Goal: Task Accomplishment & Management: Manage account settings

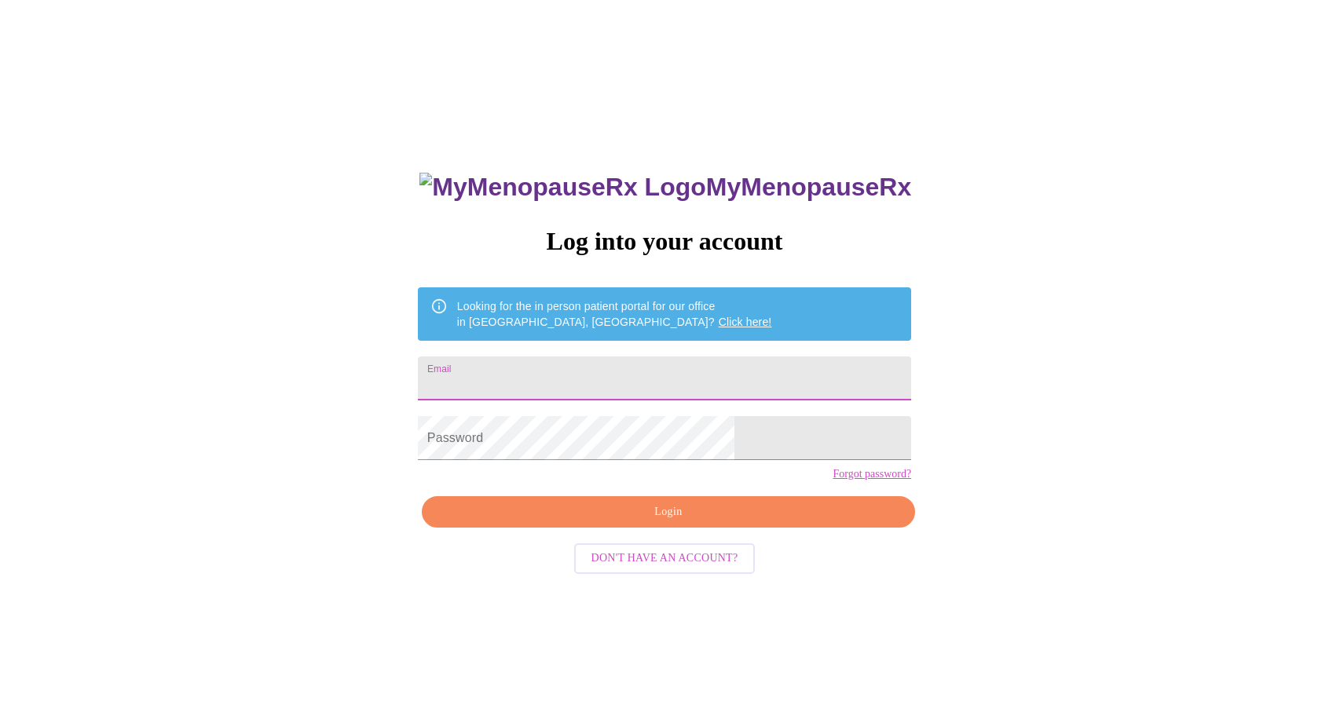
click at [616, 383] on input "Email" at bounding box center [664, 379] width 493 height 44
type input "[EMAIL_ADDRESS][DOMAIN_NAME]"
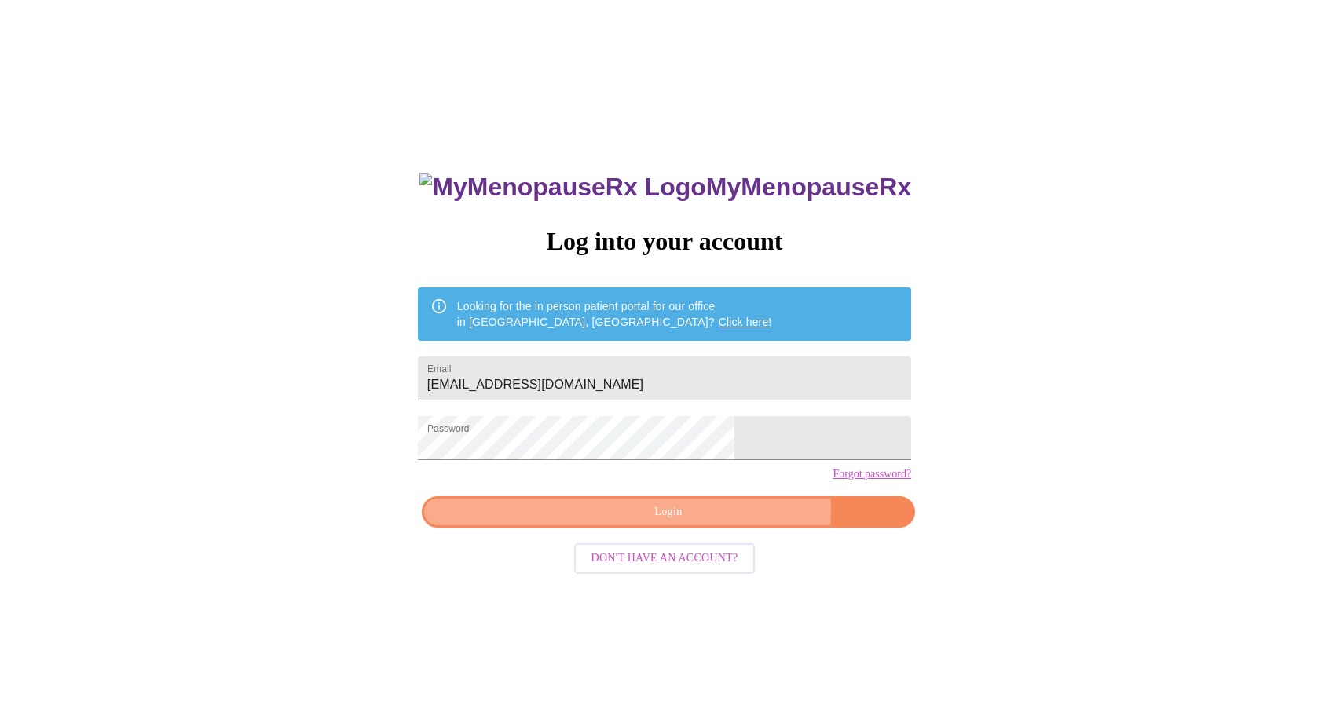
click at [714, 522] on span "Login" at bounding box center [668, 513] width 457 height 20
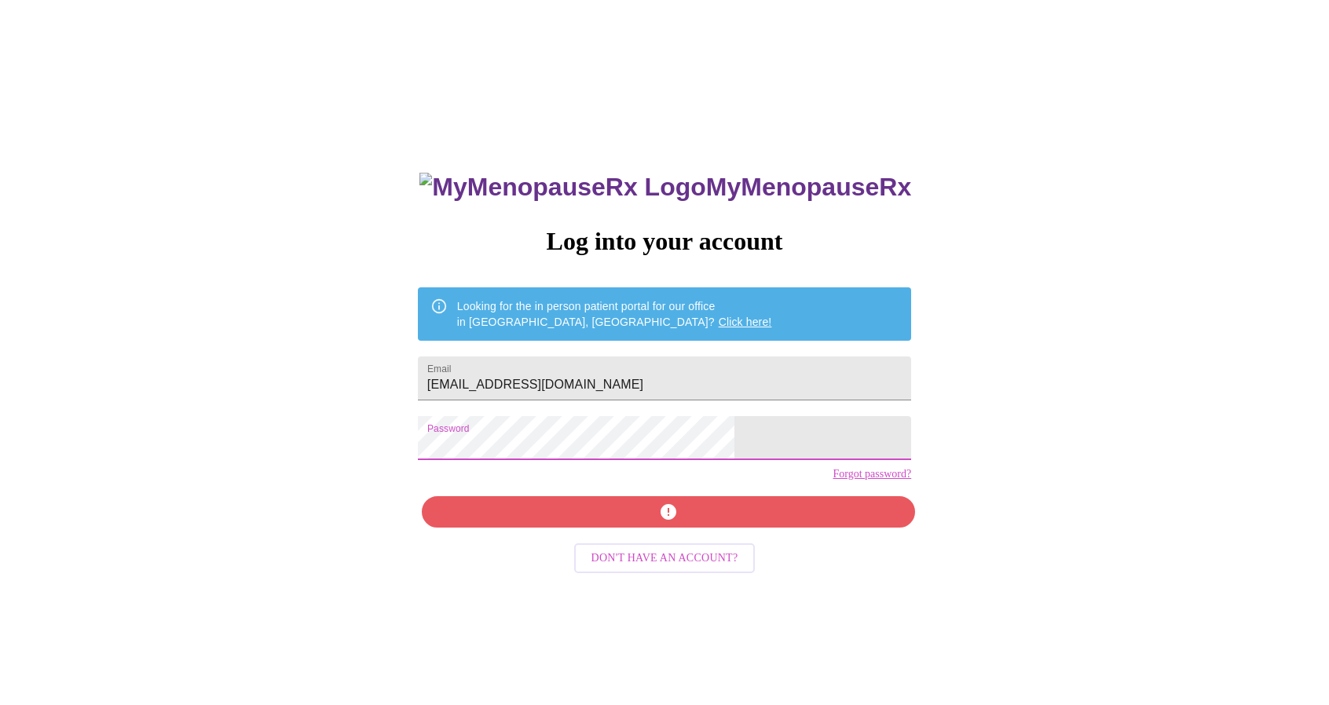
click at [449, 460] on div "MyMenopauseRx Log into your account Looking for the in person patient portal fo…" at bounding box center [664, 429] width 1316 height 847
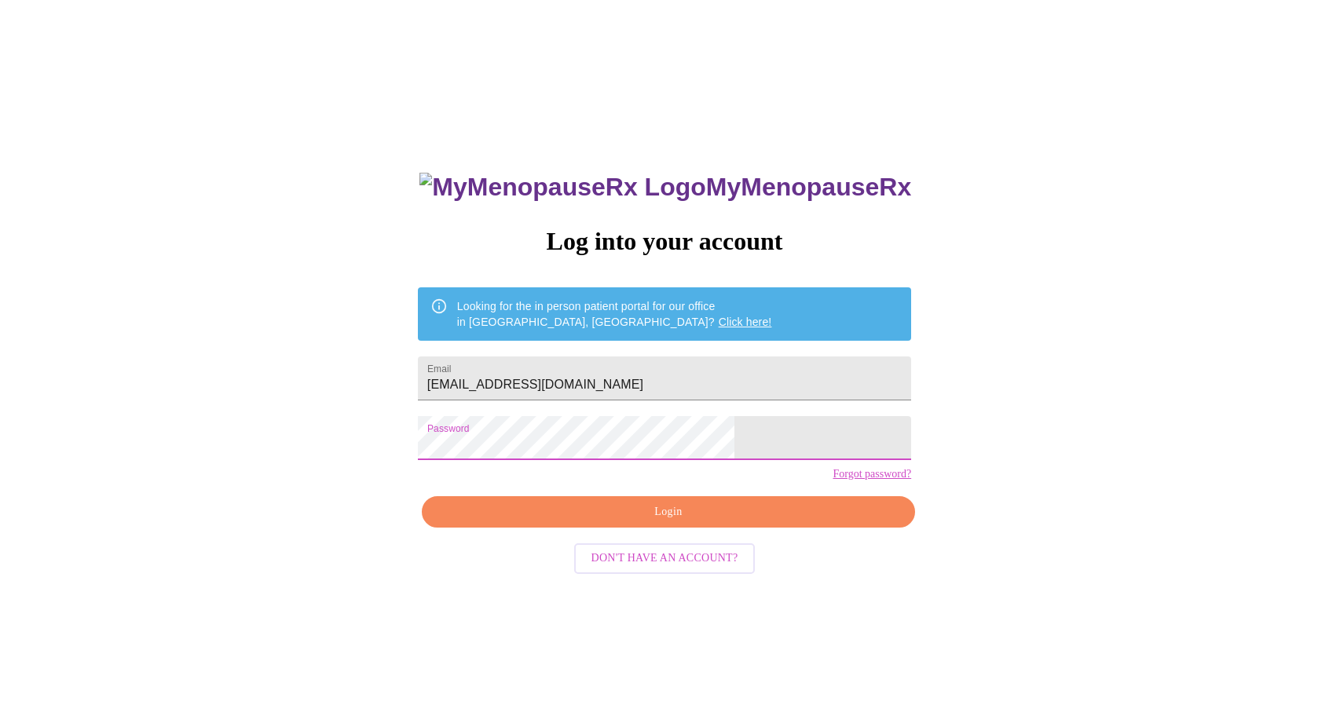
click at [468, 441] on div "MyMenopauseRx Log into your account Looking for the in person patient portal fo…" at bounding box center [664, 429] width 1316 height 847
click at [653, 522] on span "Login" at bounding box center [668, 513] width 457 height 20
